Goal: Obtain resource: Download file/media

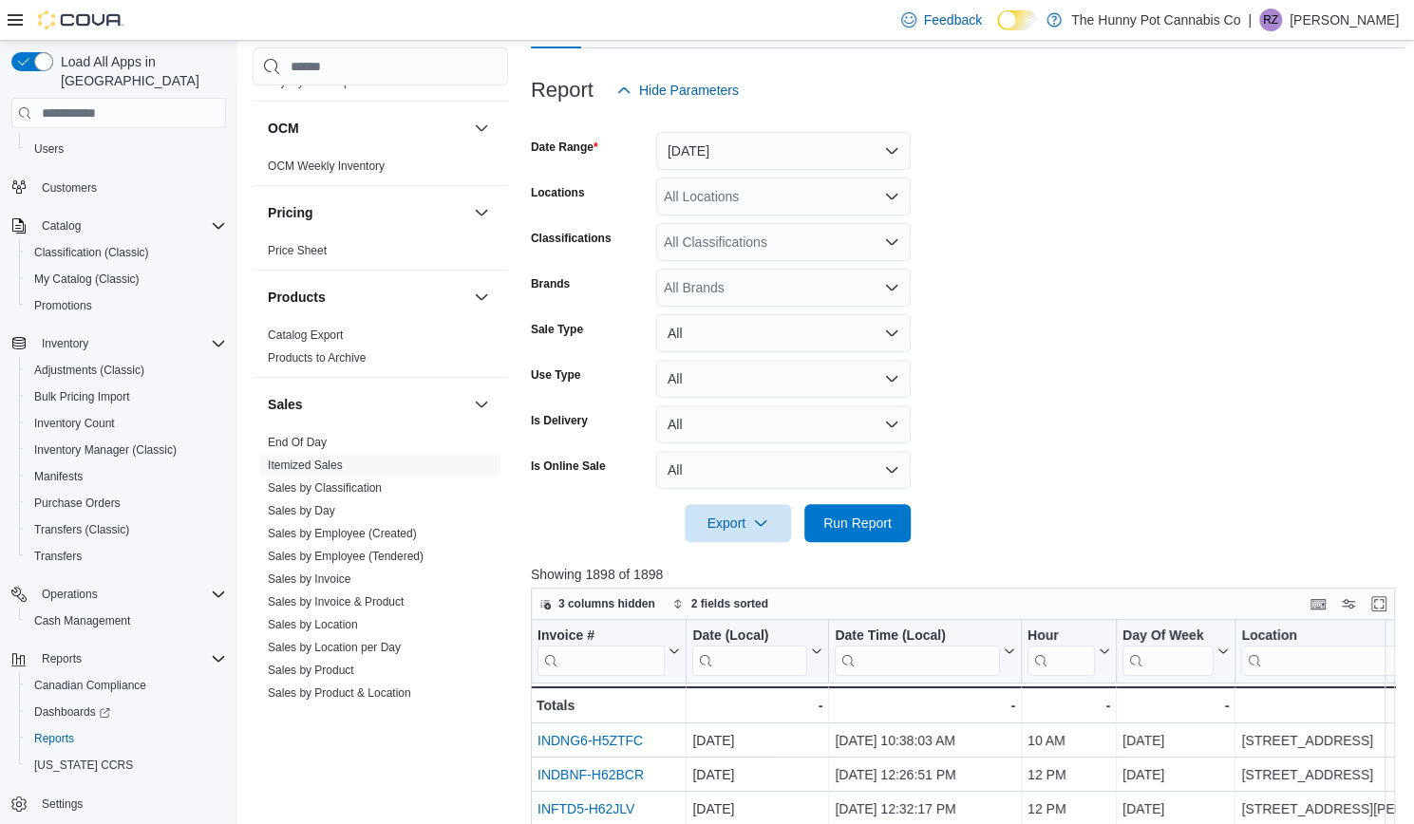
scroll to position [210, 0]
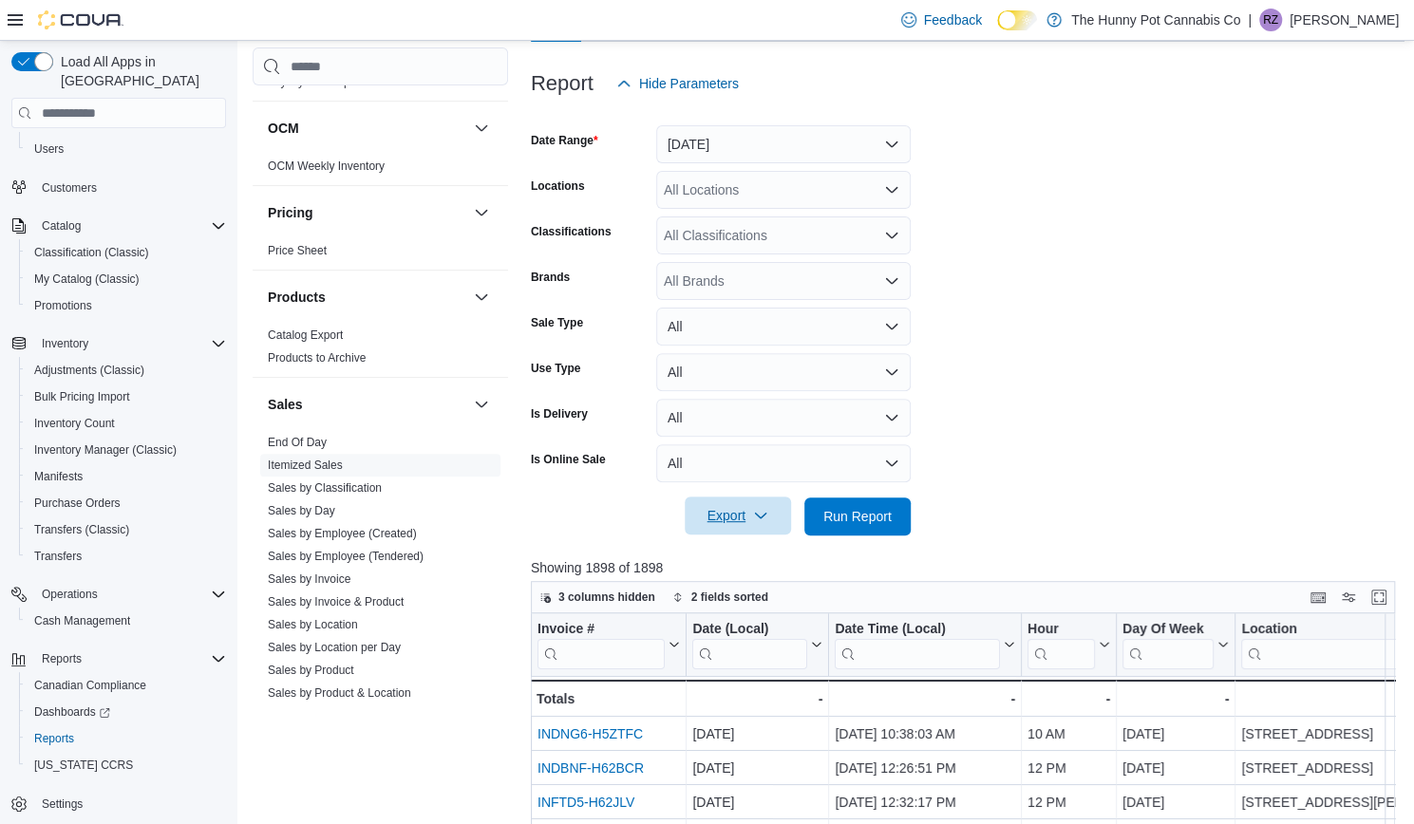
click at [770, 516] on span "Export" at bounding box center [738, 516] width 84 height 38
click at [744, 555] on span "Export to Excel" at bounding box center [740, 554] width 85 height 15
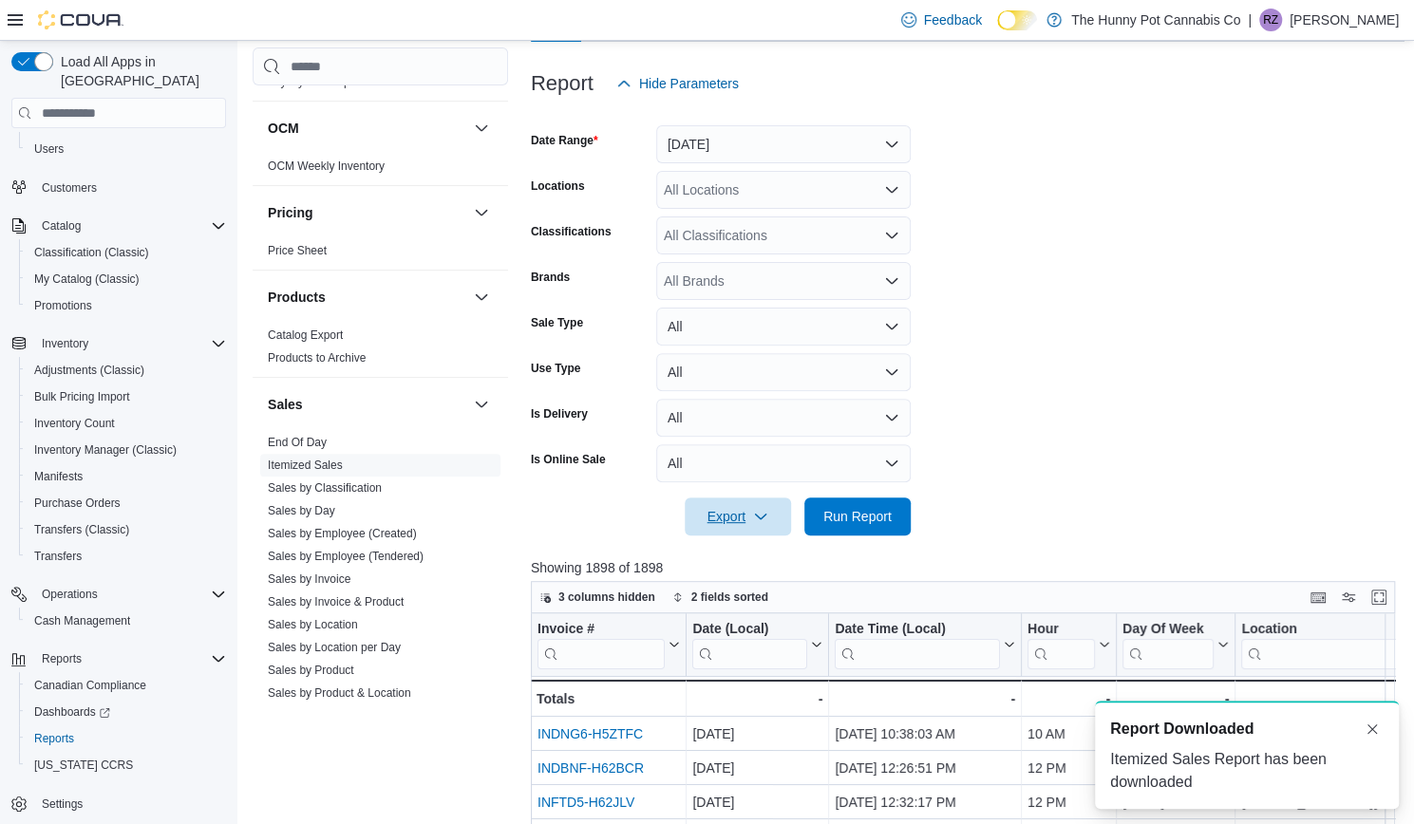
scroll to position [0, 0]
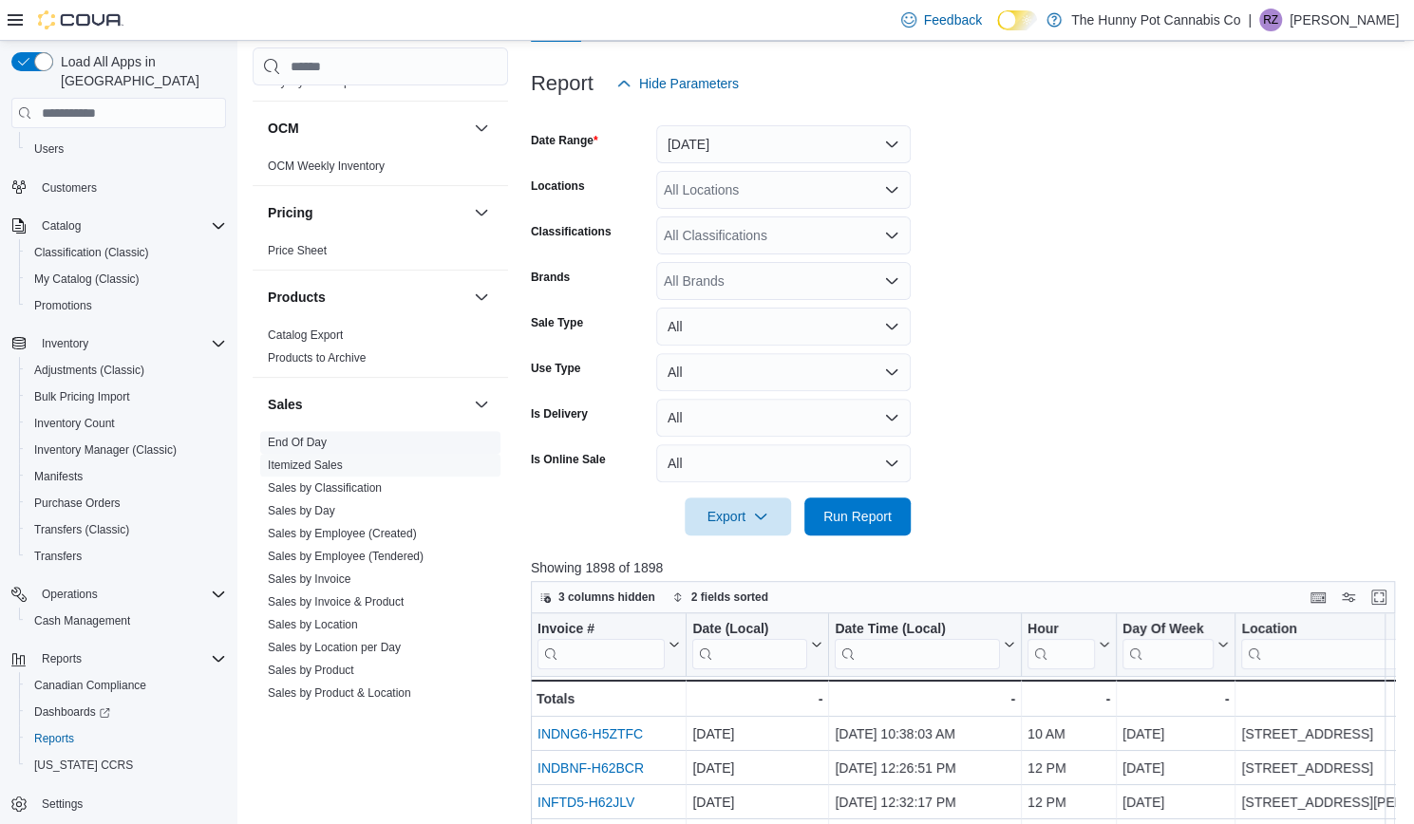
click at [323, 438] on link "End Of Day" at bounding box center [297, 442] width 59 height 13
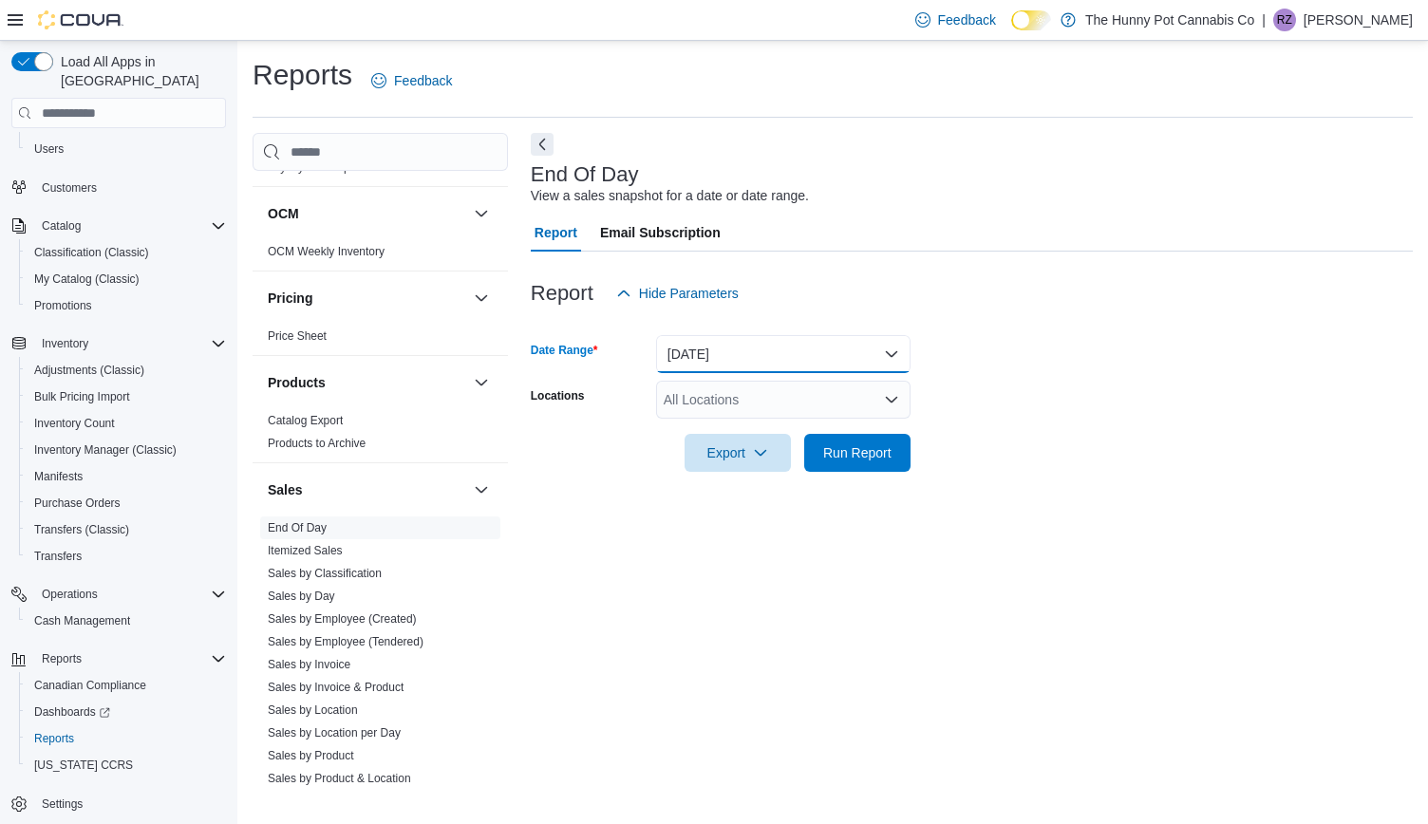
click at [712, 350] on button "[DATE]" at bounding box center [783, 354] width 254 height 38
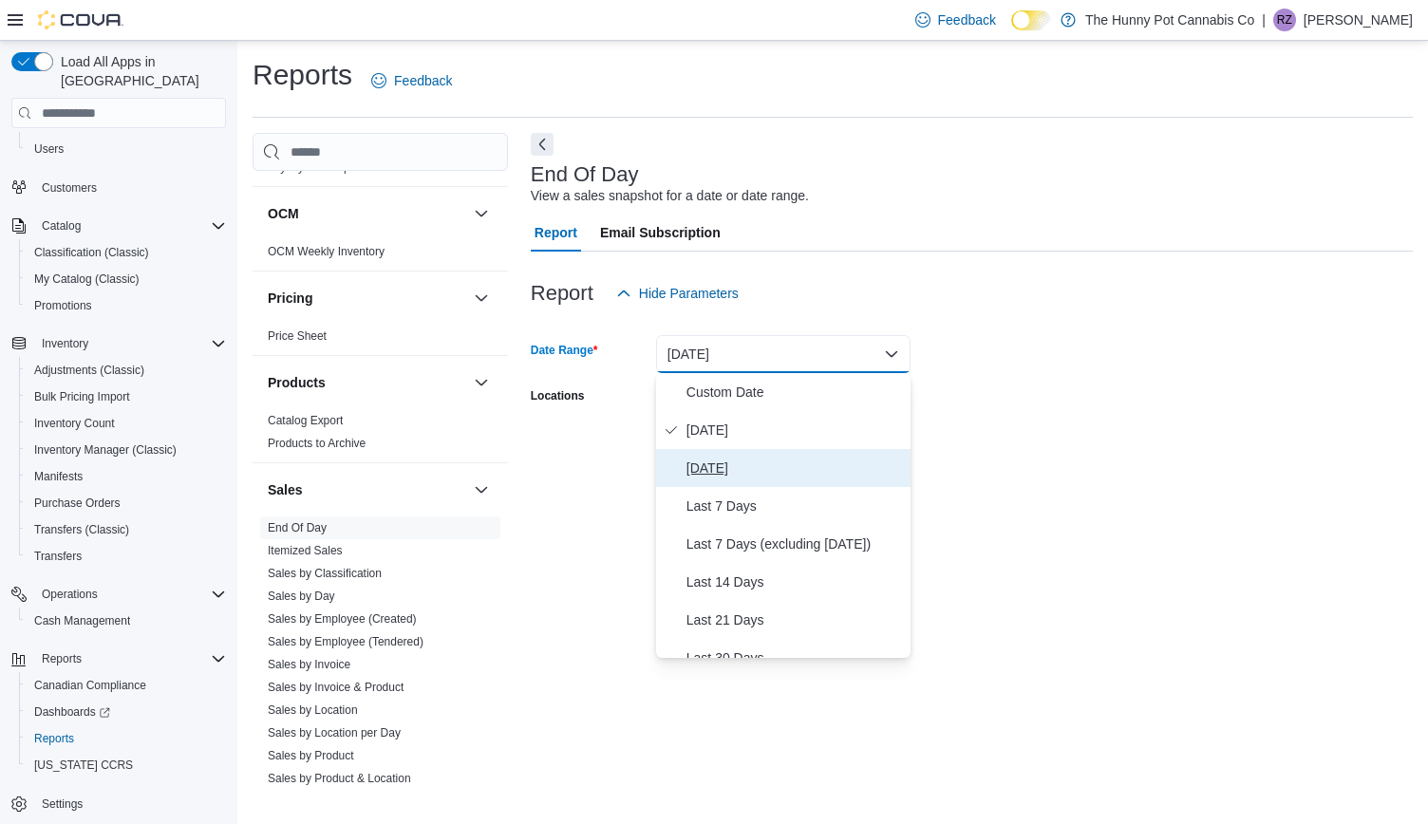
click at [718, 472] on span "[DATE]" at bounding box center [795, 468] width 216 height 23
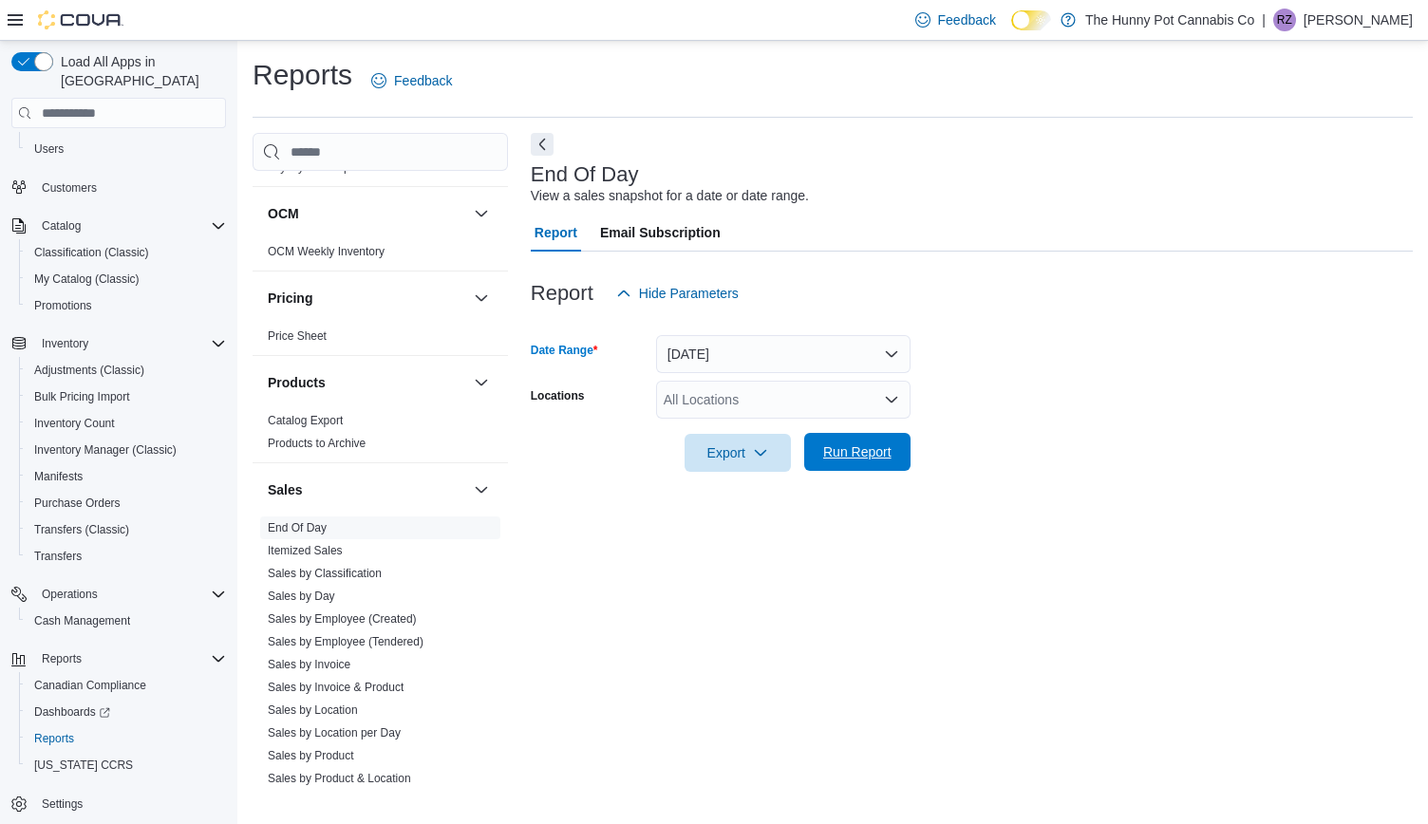
click at [860, 456] on span "Run Report" at bounding box center [857, 451] width 68 height 19
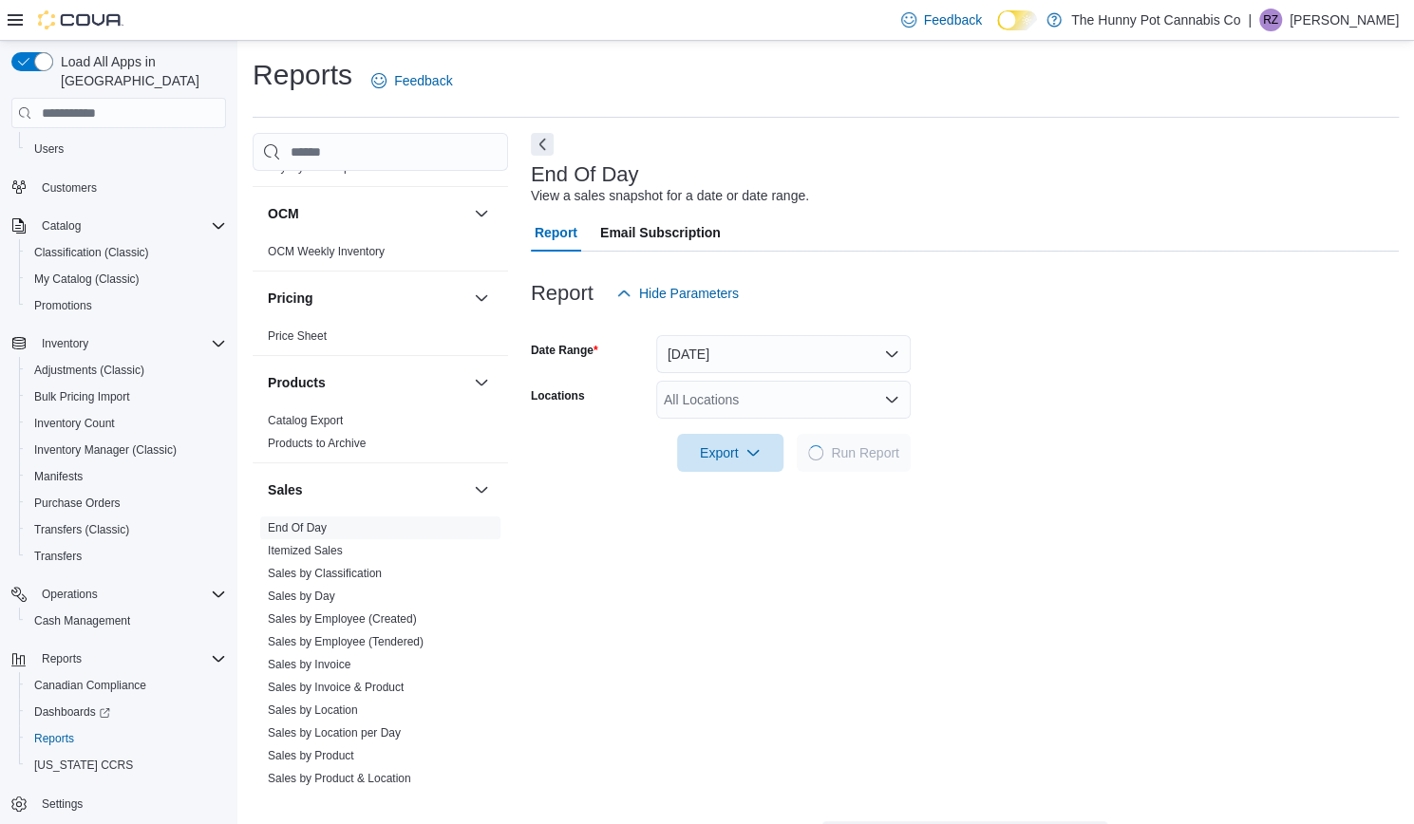
scroll to position [406, 0]
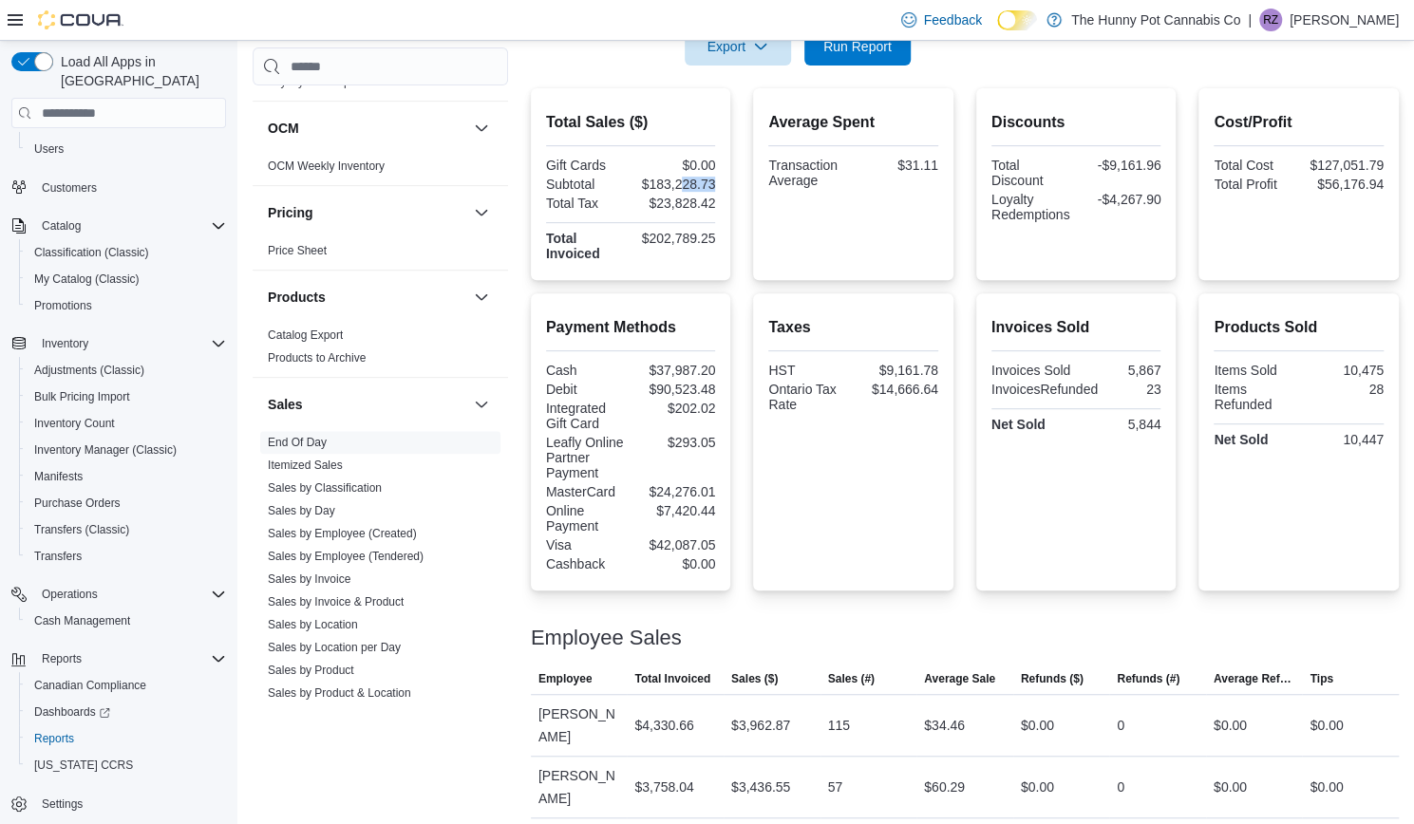
drag, startPoint x: 685, startPoint y: 183, endPoint x: 718, endPoint y: 187, distance: 33.5
click at [715, 187] on div "$183,228.73" at bounding box center [674, 184] width 81 height 15
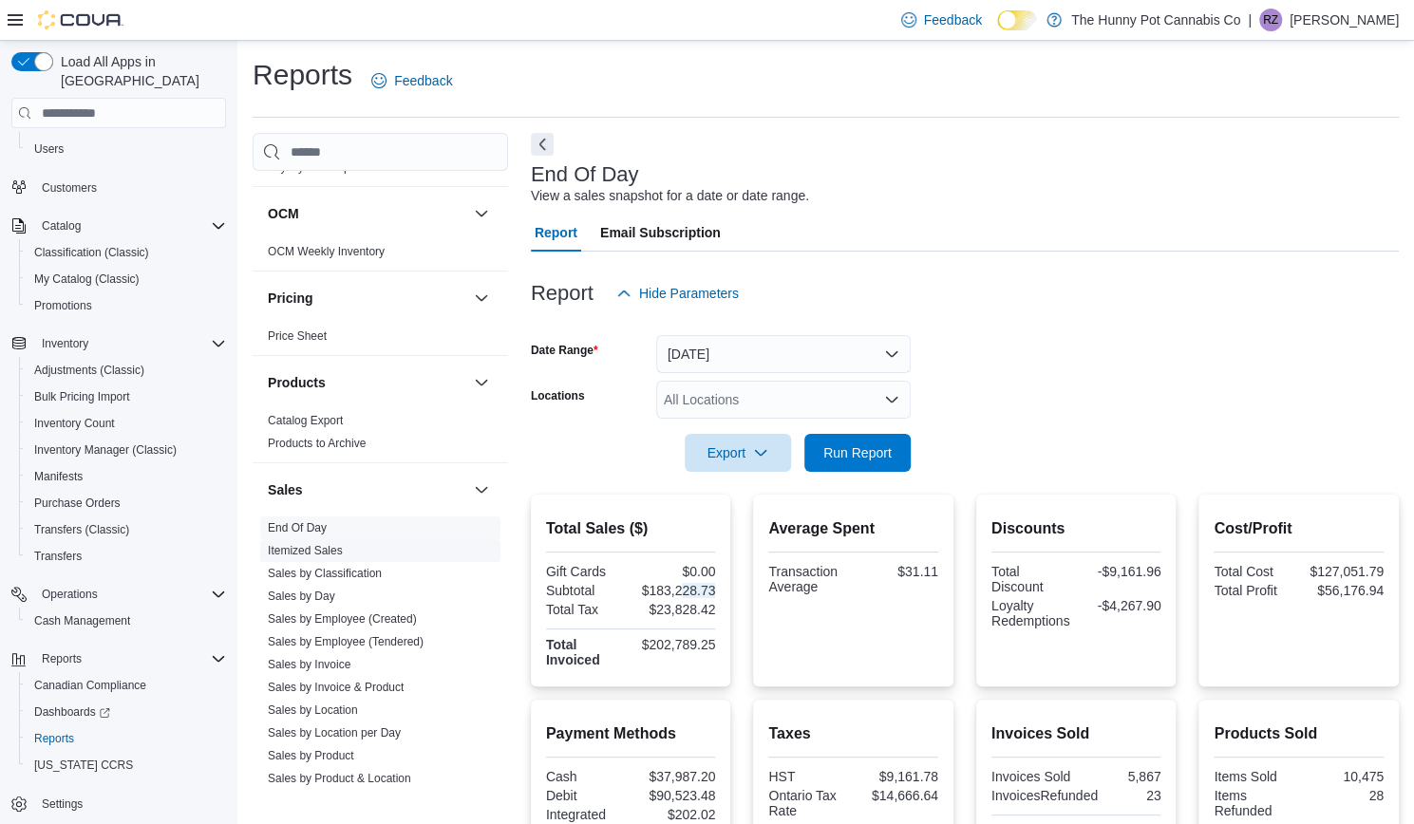
scroll to position [1086, 0]
